Goal: Transaction & Acquisition: Purchase product/service

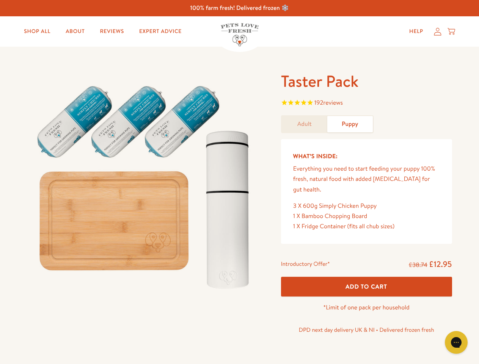
click at [239, 182] on img at bounding box center [145, 184] width 236 height 226
click at [367, 104] on span "192 reviews" at bounding box center [366, 103] width 171 height 11
click at [367, 276] on div "Taster Pack 192 reviews Adult Puppy What’s Inside: Everything you need to start…" at bounding box center [239, 214] width 479 height 334
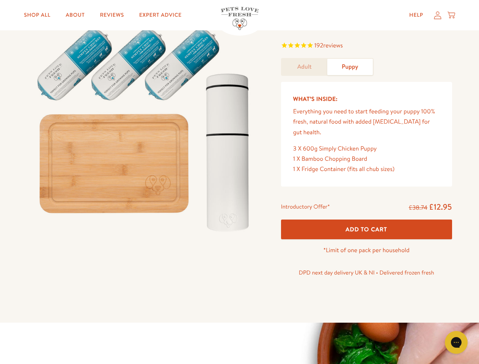
click at [457, 343] on icon "Gorgias live chat" at bounding box center [456, 342] width 7 height 7
